Goal: Browse casually

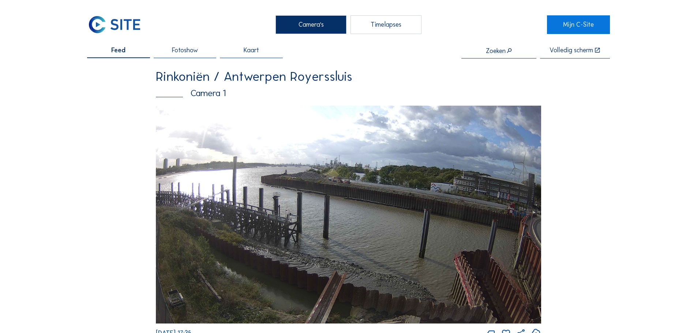
scroll to position [1171, 0]
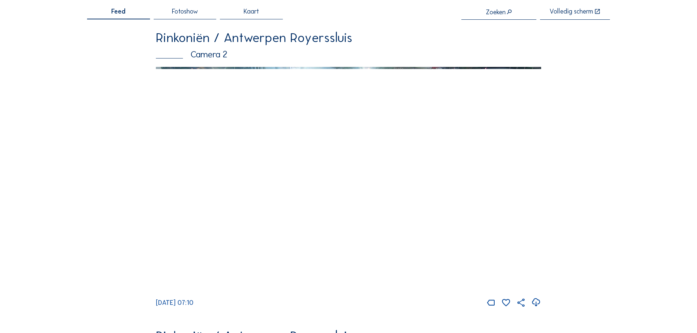
scroll to position [73, 0]
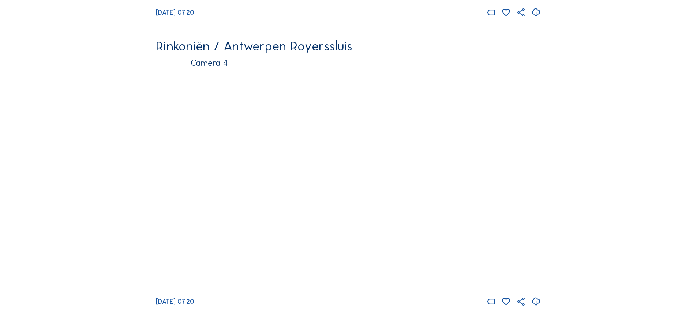
scroll to position [1300, 0]
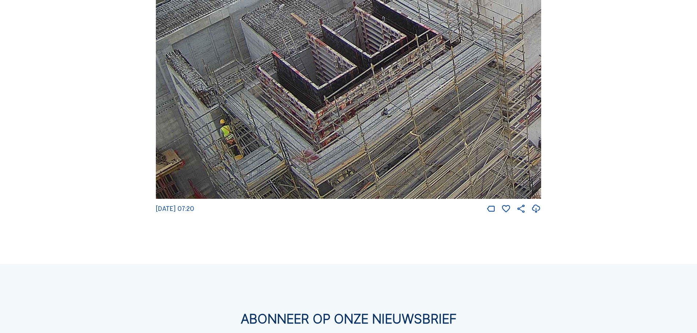
drag, startPoint x: 267, startPoint y: 194, endPoint x: 328, endPoint y: 111, distance: 102.8
click at [328, 111] on img at bounding box center [348, 90] width 385 height 217
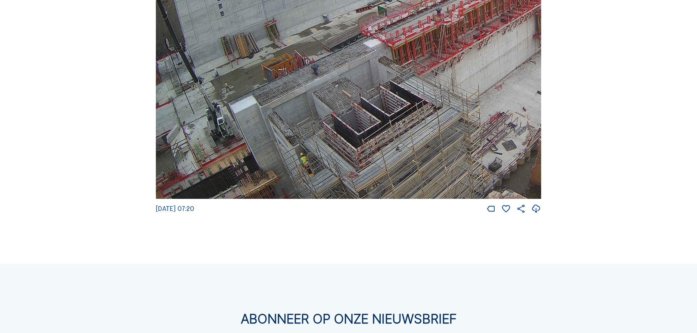
drag, startPoint x: 359, startPoint y: 81, endPoint x: 374, endPoint y: 68, distance: 20.2
click at [374, 68] on img at bounding box center [348, 90] width 385 height 217
drag, startPoint x: 215, startPoint y: 165, endPoint x: 293, endPoint y: 134, distance: 84.2
click at [293, 134] on img at bounding box center [348, 90] width 385 height 217
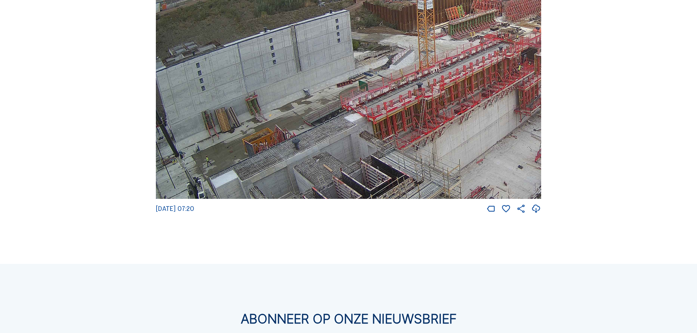
drag, startPoint x: 313, startPoint y: 92, endPoint x: 294, endPoint y: 166, distance: 77.0
click at [294, 166] on img at bounding box center [348, 90] width 385 height 217
drag, startPoint x: 432, startPoint y: 117, endPoint x: 415, endPoint y: 131, distance: 21.6
click at [415, 131] on img at bounding box center [348, 90] width 385 height 217
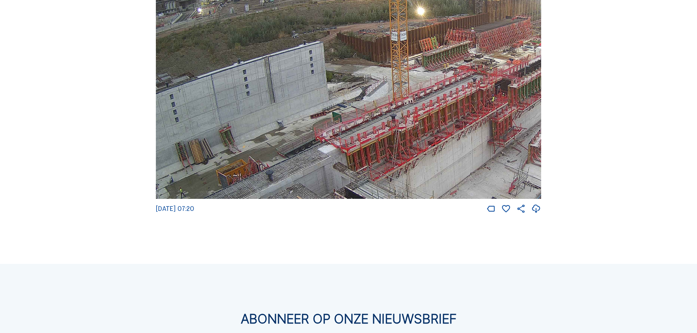
drag, startPoint x: 498, startPoint y: 97, endPoint x: 481, endPoint y: 119, distance: 28.1
click at [481, 119] on img at bounding box center [348, 90] width 385 height 217
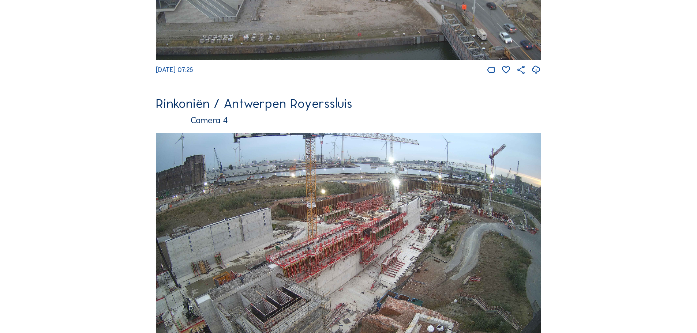
scroll to position [1171, 0]
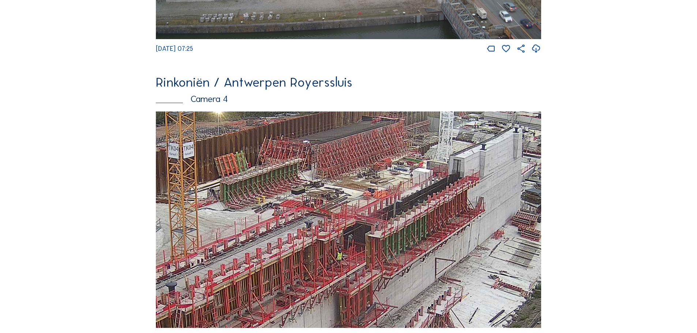
drag, startPoint x: 495, startPoint y: 151, endPoint x: 478, endPoint y: 211, distance: 62.3
click at [478, 211] on img at bounding box center [348, 220] width 385 height 217
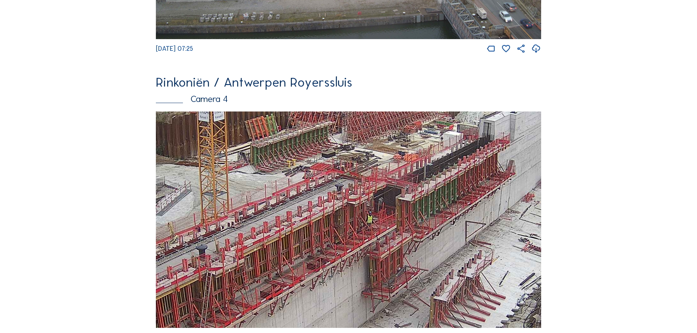
drag, startPoint x: 410, startPoint y: 232, endPoint x: 442, endPoint y: 190, distance: 52.2
click at [442, 190] on img at bounding box center [348, 220] width 385 height 217
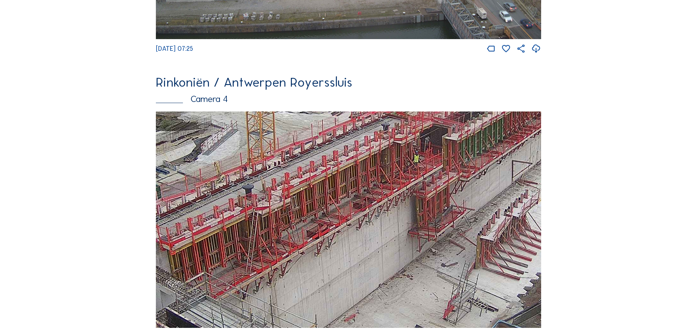
drag, startPoint x: 368, startPoint y: 225, endPoint x: 413, endPoint y: 168, distance: 71.9
click at [413, 168] on img at bounding box center [348, 220] width 385 height 217
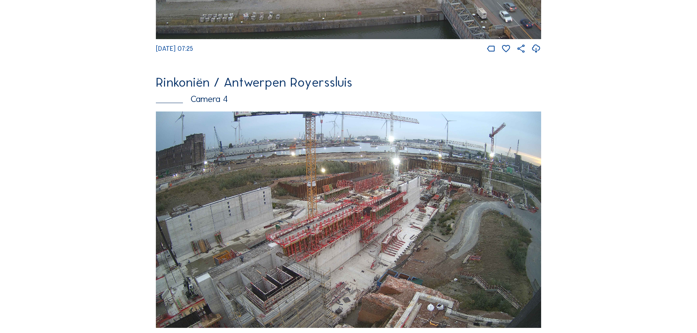
scroll to position [1098, 0]
